Goal: Answer question/provide support

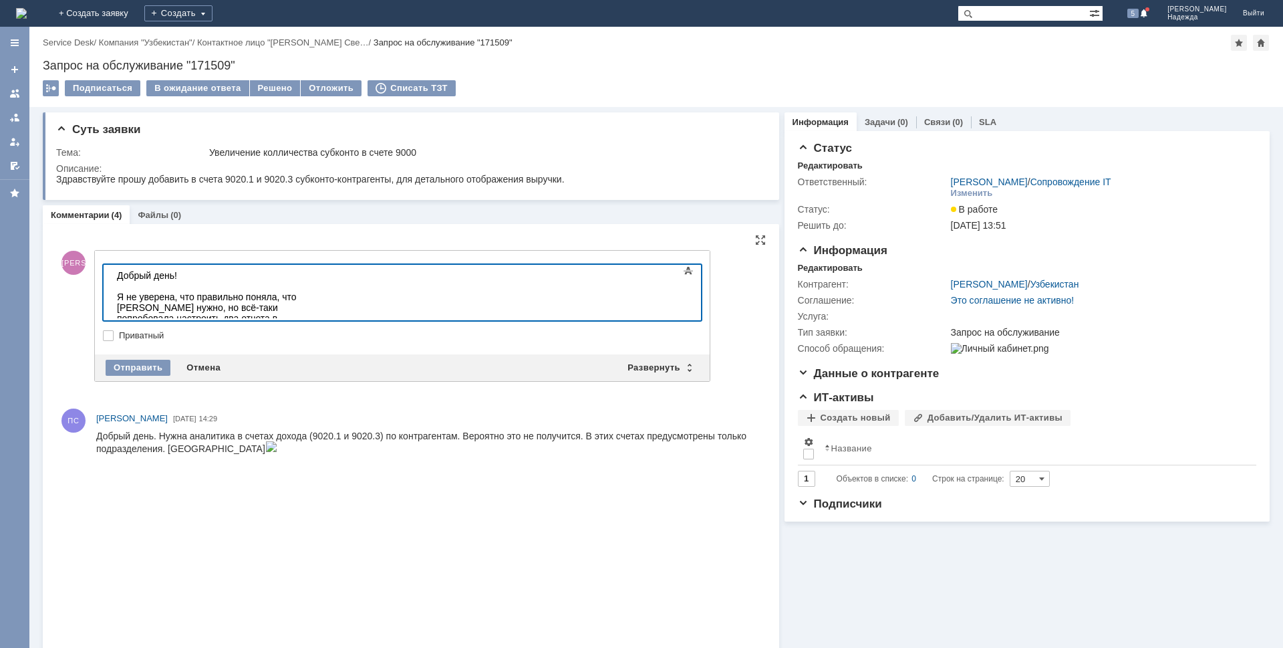
click at [307, 300] on div "Я не уверена, что правильно поняла, что [PERSON_NAME] нужно, но всё-таки попроб…" at bounding box center [212, 323] width 190 height 64
drag, startPoint x: 481, startPoint y: 311, endPoint x: 498, endPoint y: 311, distance: 17.4
click at [307, 311] on div "Я не уверена, что правильно поняла, что [PERSON_NAME] нужно, но всё-таки попроб…" at bounding box center [212, 323] width 190 height 64
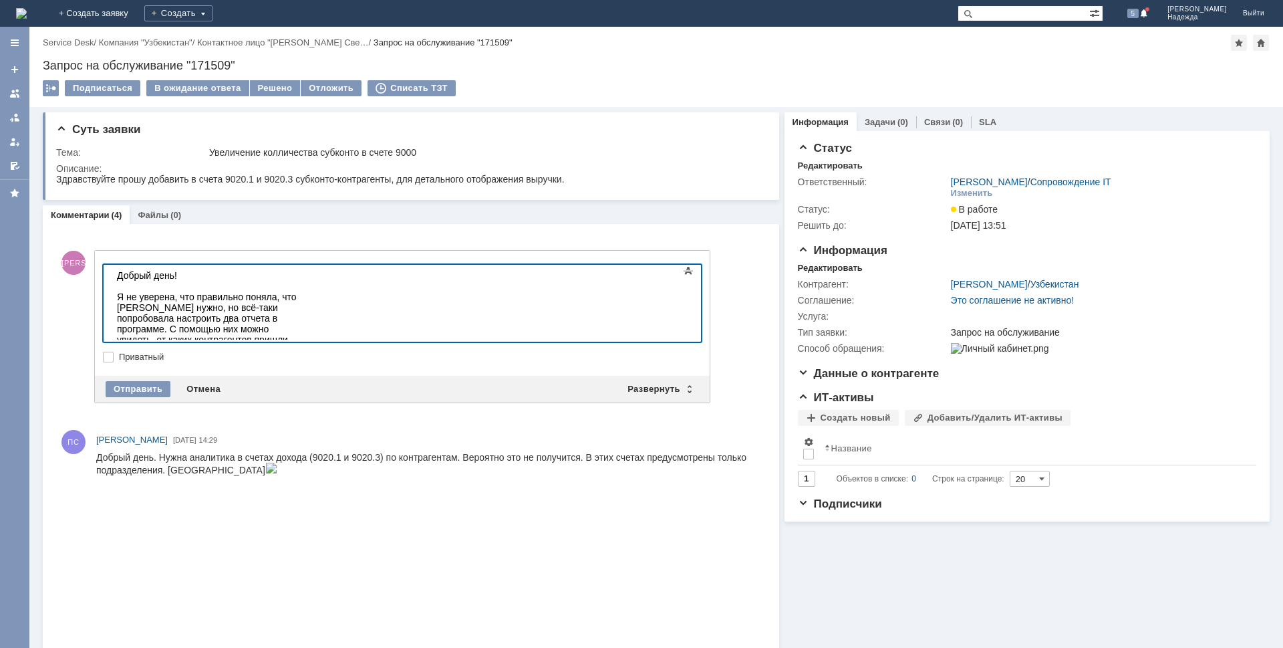
click at [307, 366] on div "Открыть можно следующим образом: Отчеты ->" at bounding box center [212, 376] width 190 height 21
click at [307, 366] on div "Открыть можно следующим образом: Отчеты -> Стандартные отчеты -> Универсальный …" at bounding box center [212, 382] width 190 height 32
drag, startPoint x: 194, startPoint y: 328, endPoint x: 535, endPoint y: 336, distance: 341.0
click at [312, 336] on body "Добрый день! Я не уверена, что правильно поняла, что [PERSON_NAME] нужно, но вс…" at bounding box center [212, 334] width 201 height 139
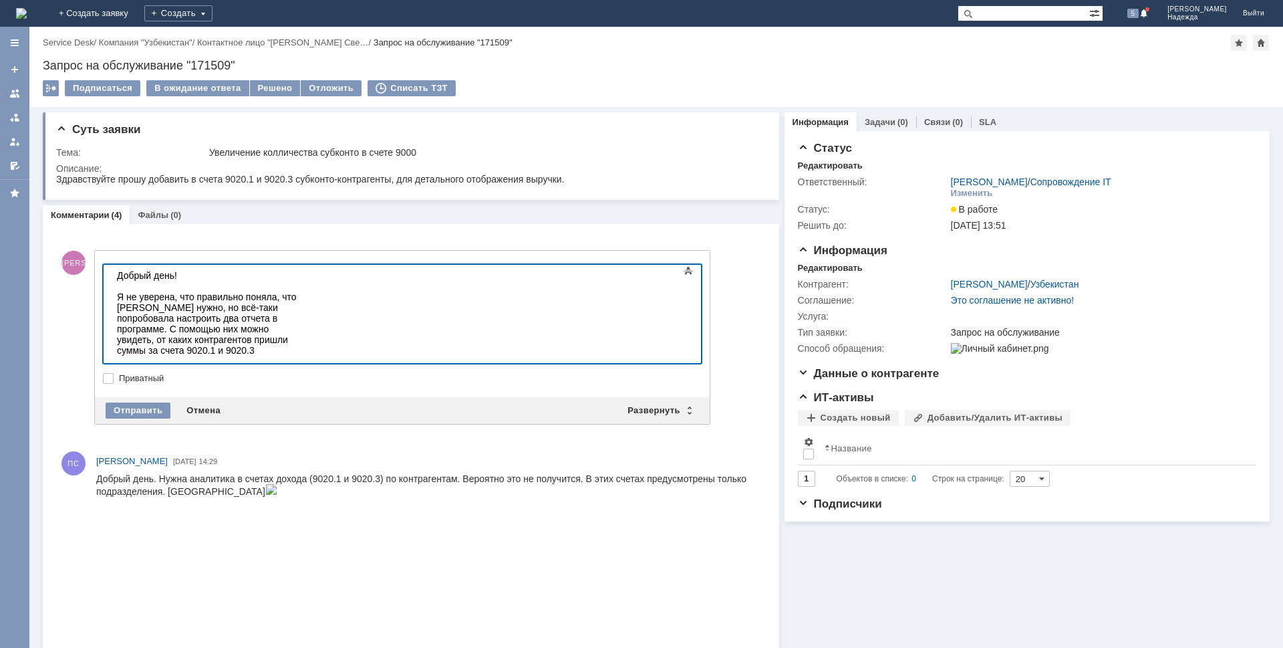
scroll to position [1001, 5]
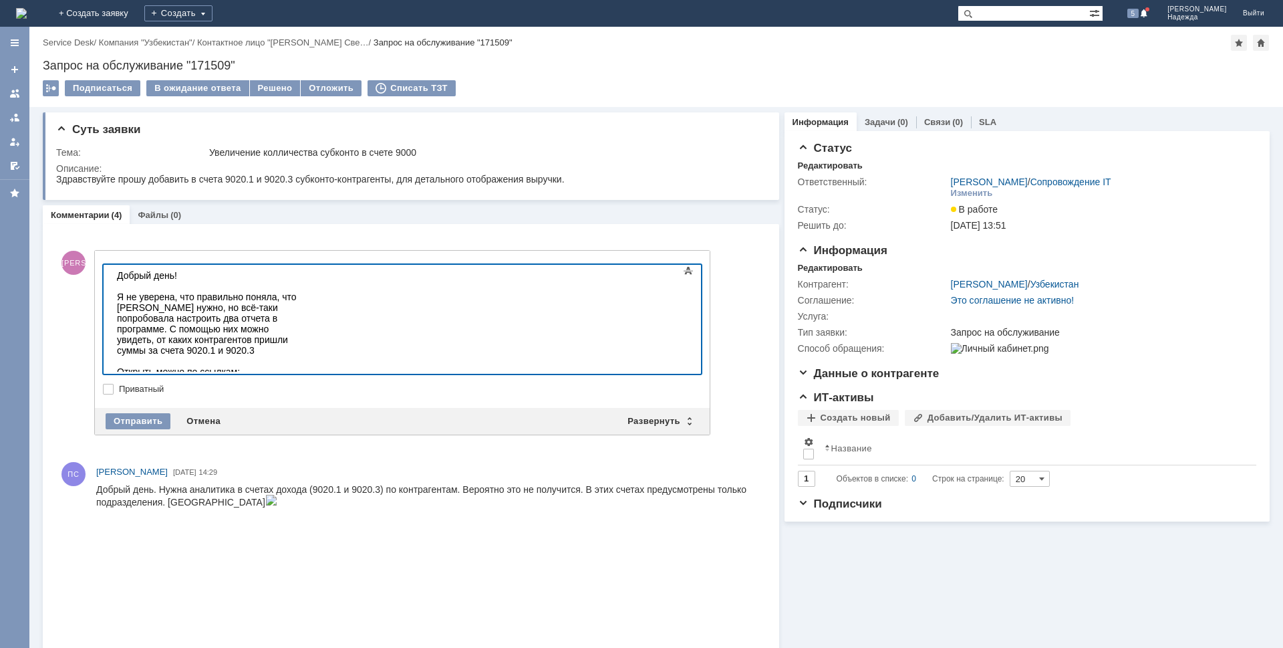
click at [127, 409] on div at bounding box center [212, 414] width 190 height 11
drag, startPoint x: 481, startPoint y: 348, endPoint x: 124, endPoint y: 353, distance: 356.3
click at [112, 355] on html "Добрый день! Я не уверена, что правильно поняла, что [PERSON_NAME] нужно, но вс…" at bounding box center [212, 350] width 201 height 171
copy div "e1cib/data/Справочник.ВариантыОтчетов?ref=baa4005056aef2b411f079cd7a32739d"
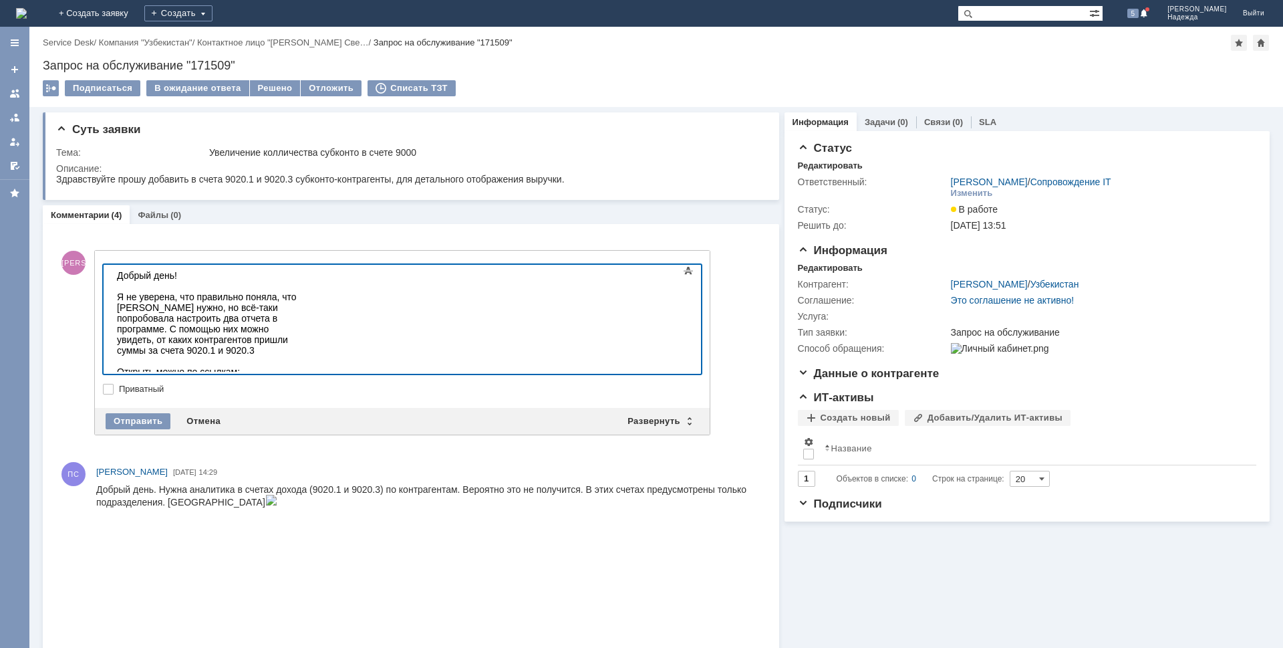
click at [307, 409] on div "e1cib/data/Справочник.ВариантыОтчетов?ref=baa4005056aef2b411f079cdcc6b33bd" at bounding box center [212, 419] width 190 height 21
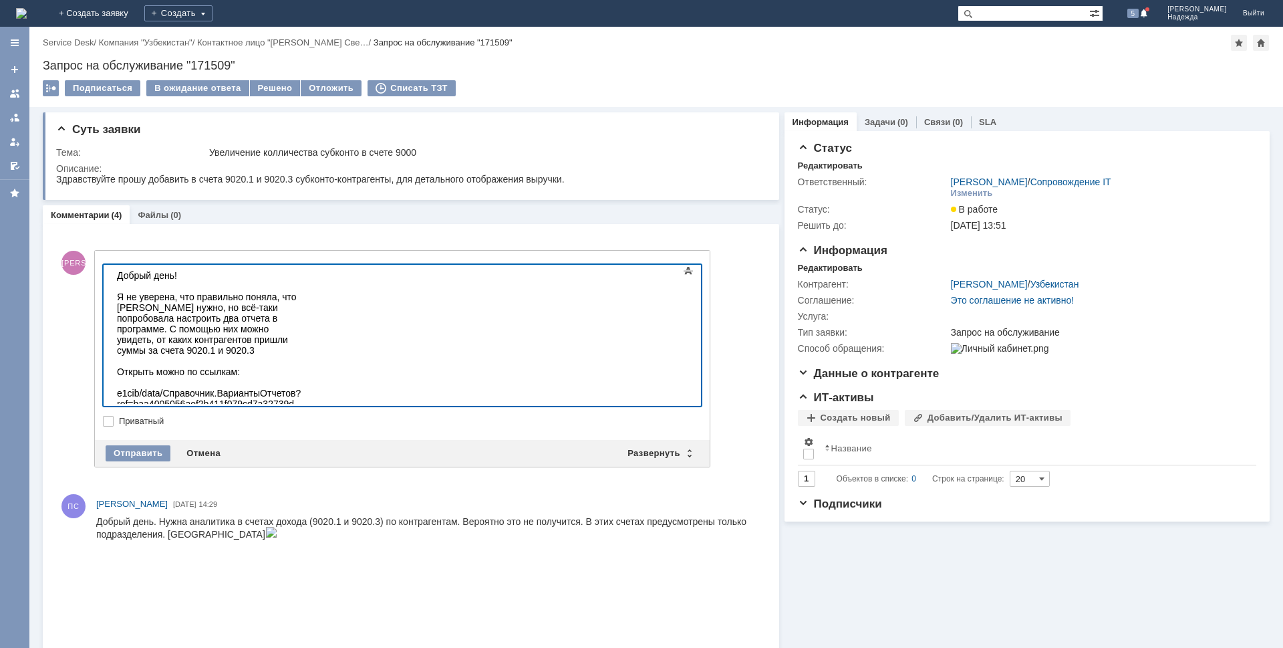
scroll to position [958, 5]
